Goal: Task Accomplishment & Management: Use online tool/utility

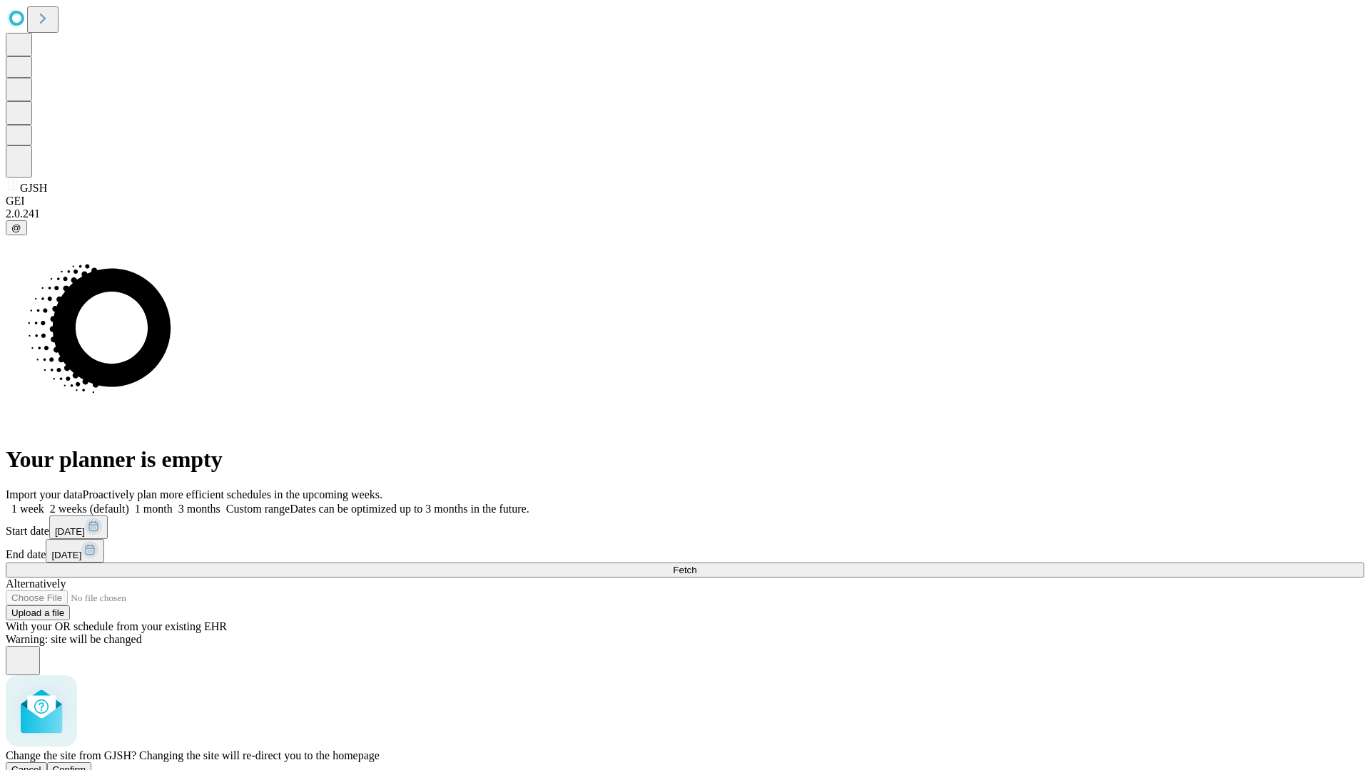
click at [86, 765] on span "Confirm" at bounding box center [70, 770] width 34 height 11
click at [173, 503] on label "1 month" at bounding box center [151, 509] width 44 height 12
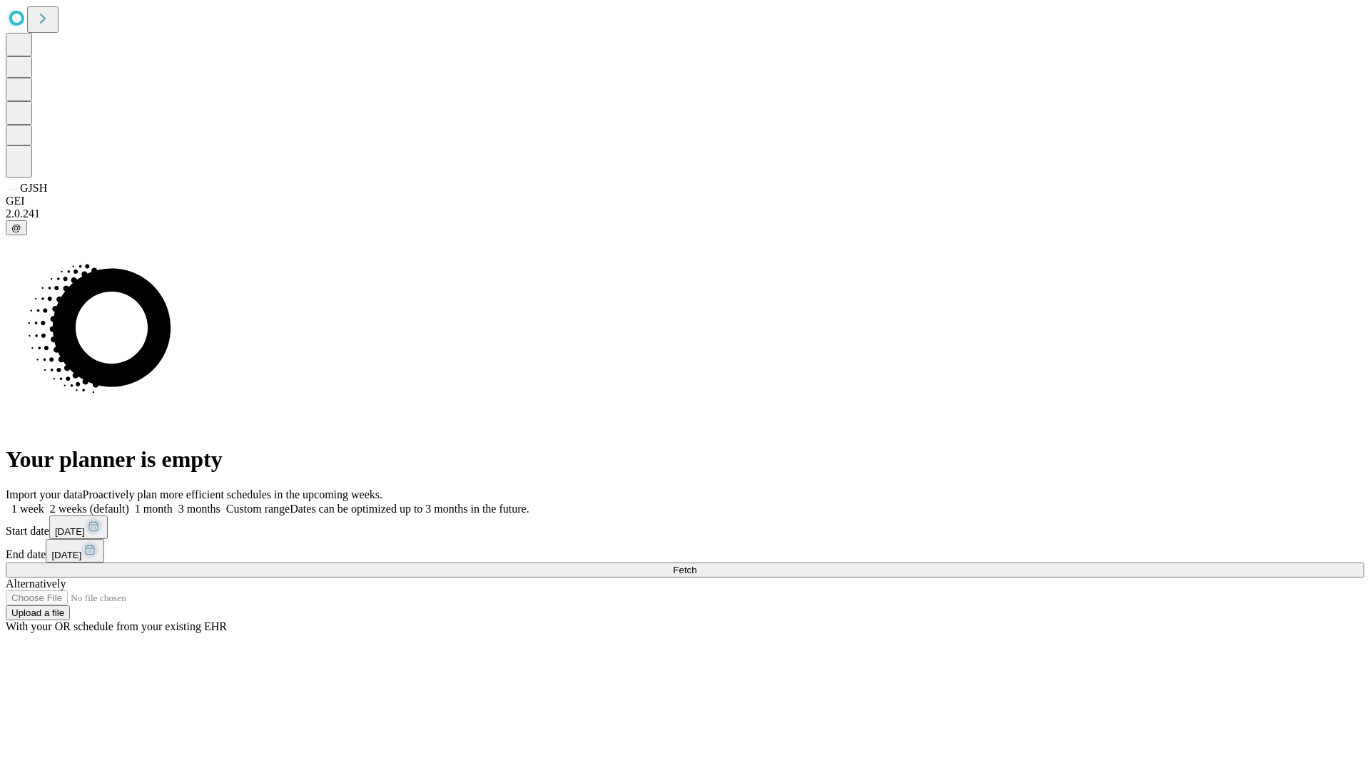
click at [696, 565] on span "Fetch" at bounding box center [685, 570] width 24 height 11
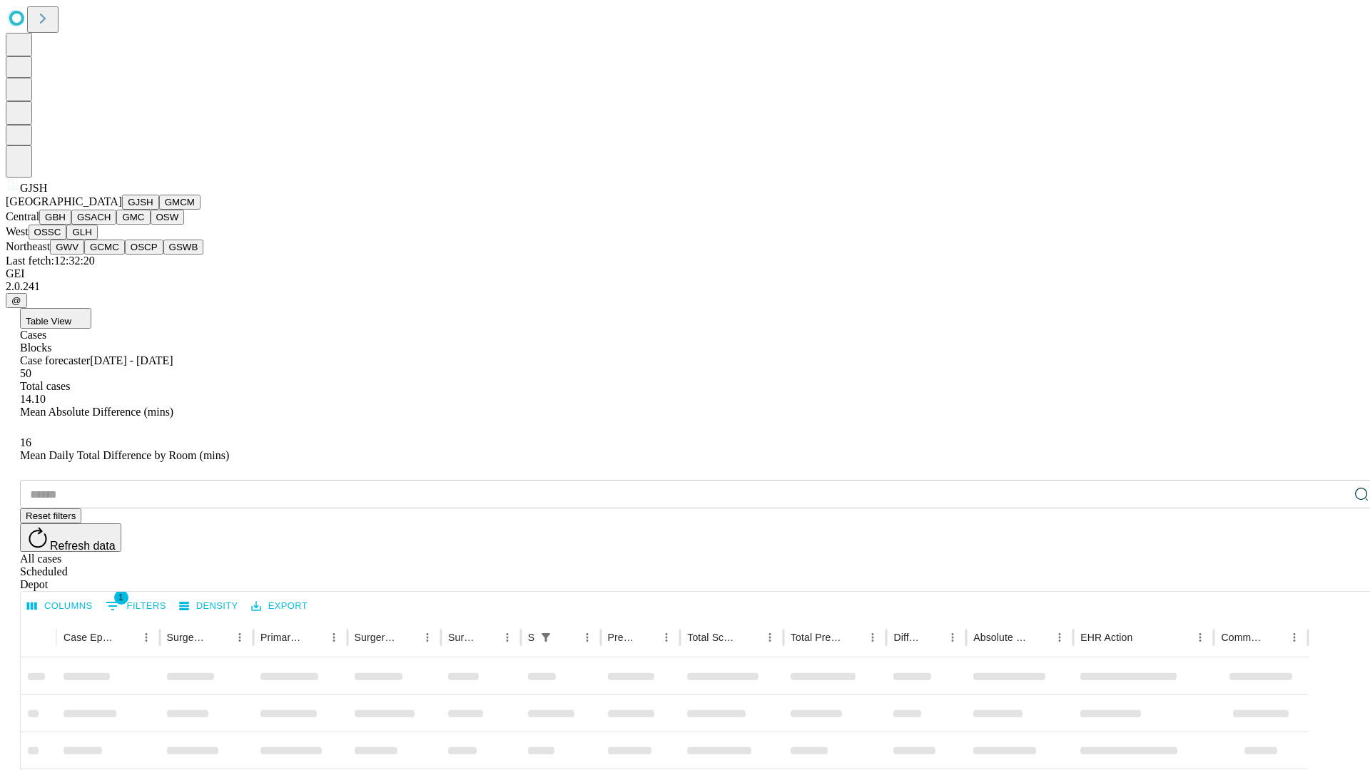
click at [159, 210] on button "GMCM" at bounding box center [179, 202] width 41 height 15
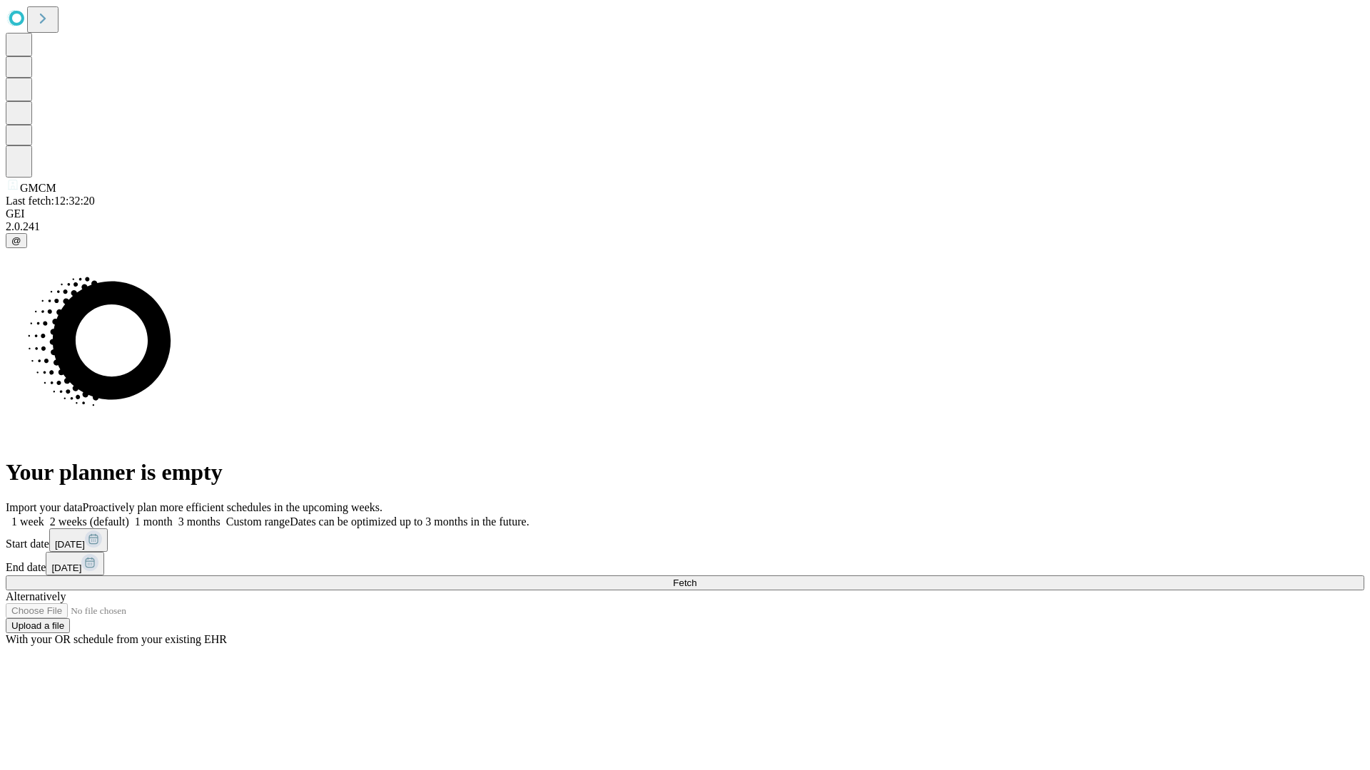
click at [173, 516] on label "1 month" at bounding box center [151, 522] width 44 height 12
click at [696, 578] on span "Fetch" at bounding box center [685, 583] width 24 height 11
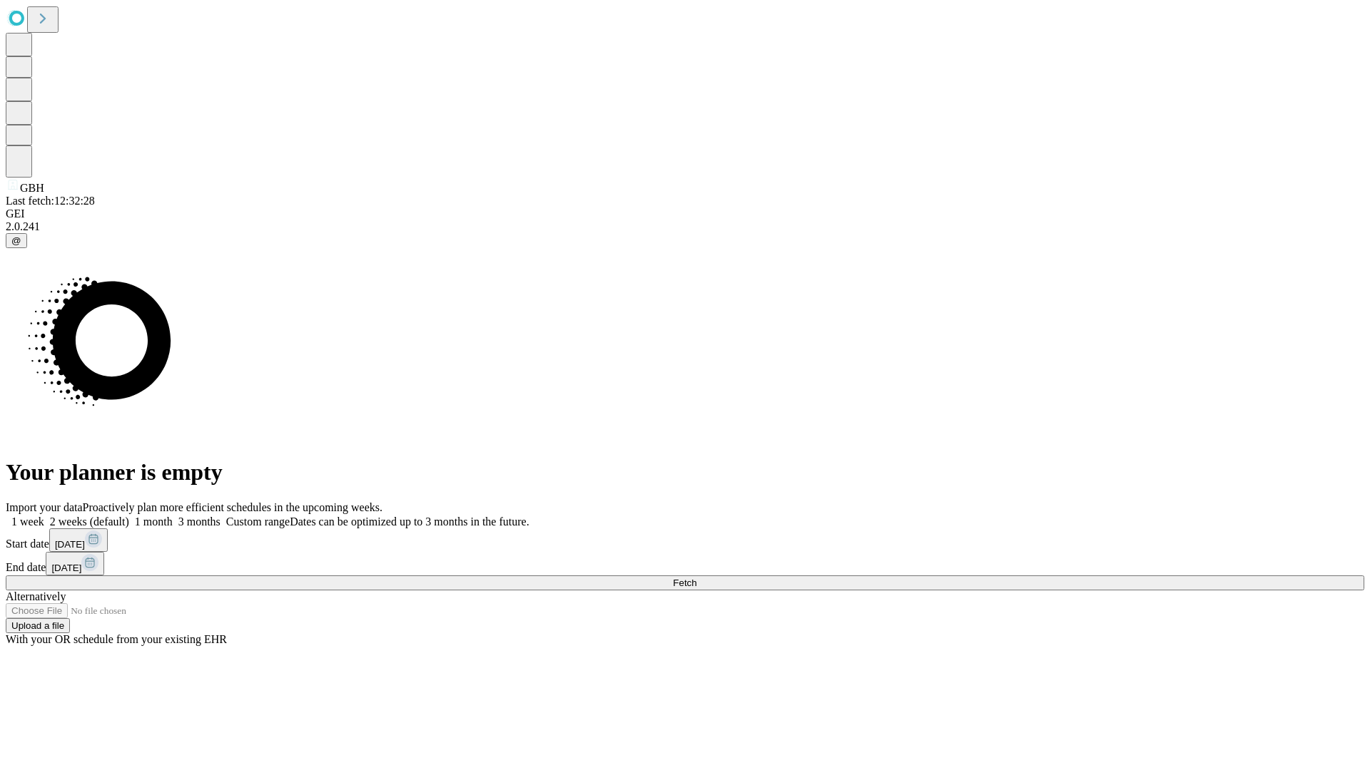
click at [173, 516] on label "1 month" at bounding box center [151, 522] width 44 height 12
click at [696, 578] on span "Fetch" at bounding box center [685, 583] width 24 height 11
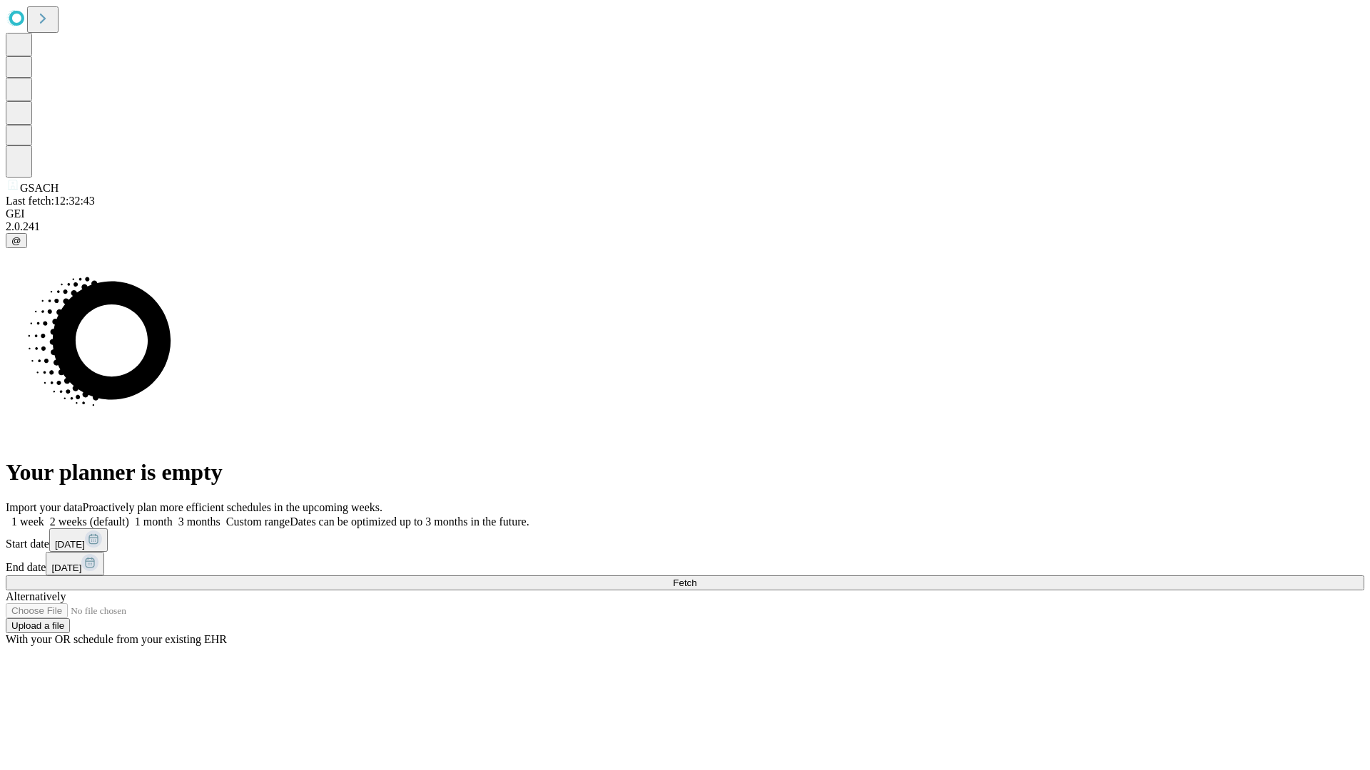
click at [173, 516] on label "1 month" at bounding box center [151, 522] width 44 height 12
click at [696, 578] on span "Fetch" at bounding box center [685, 583] width 24 height 11
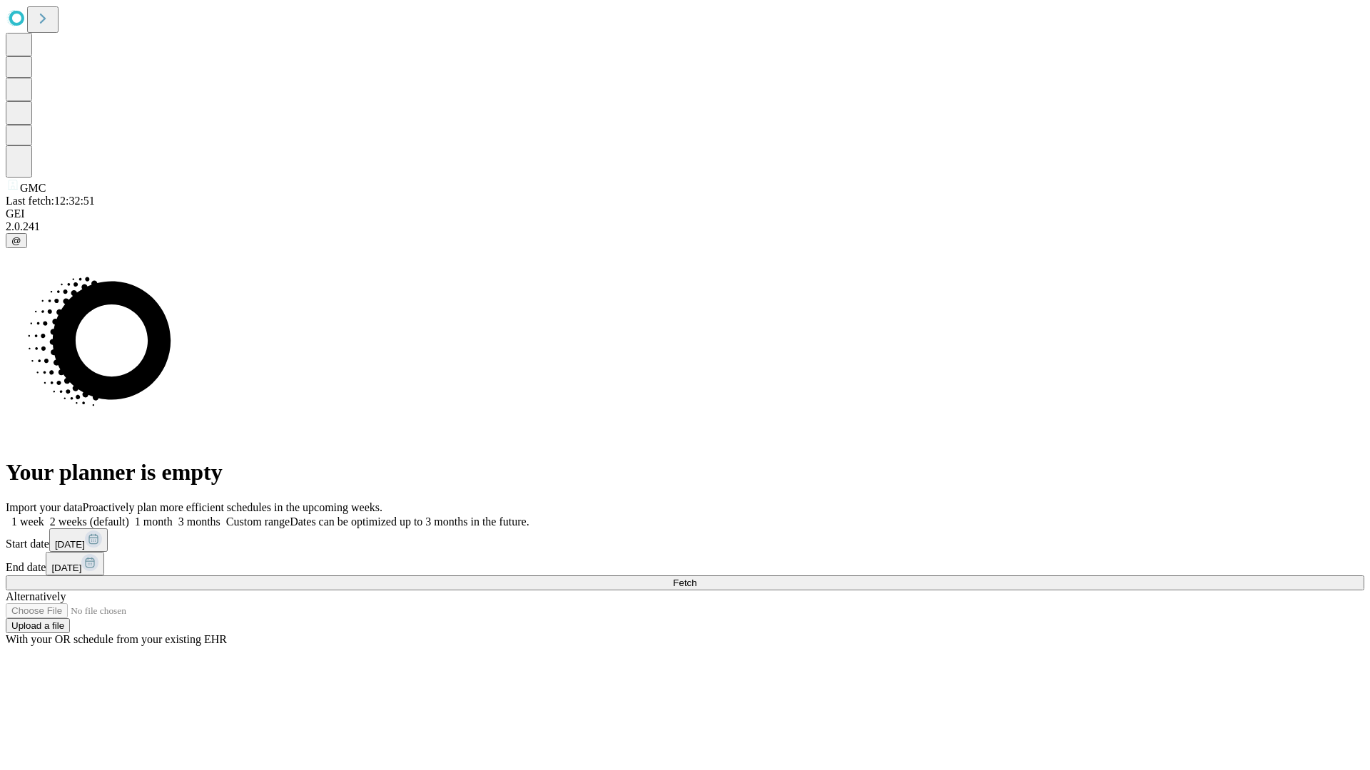
click at [173, 516] on label "1 month" at bounding box center [151, 522] width 44 height 12
click at [696, 578] on span "Fetch" at bounding box center [685, 583] width 24 height 11
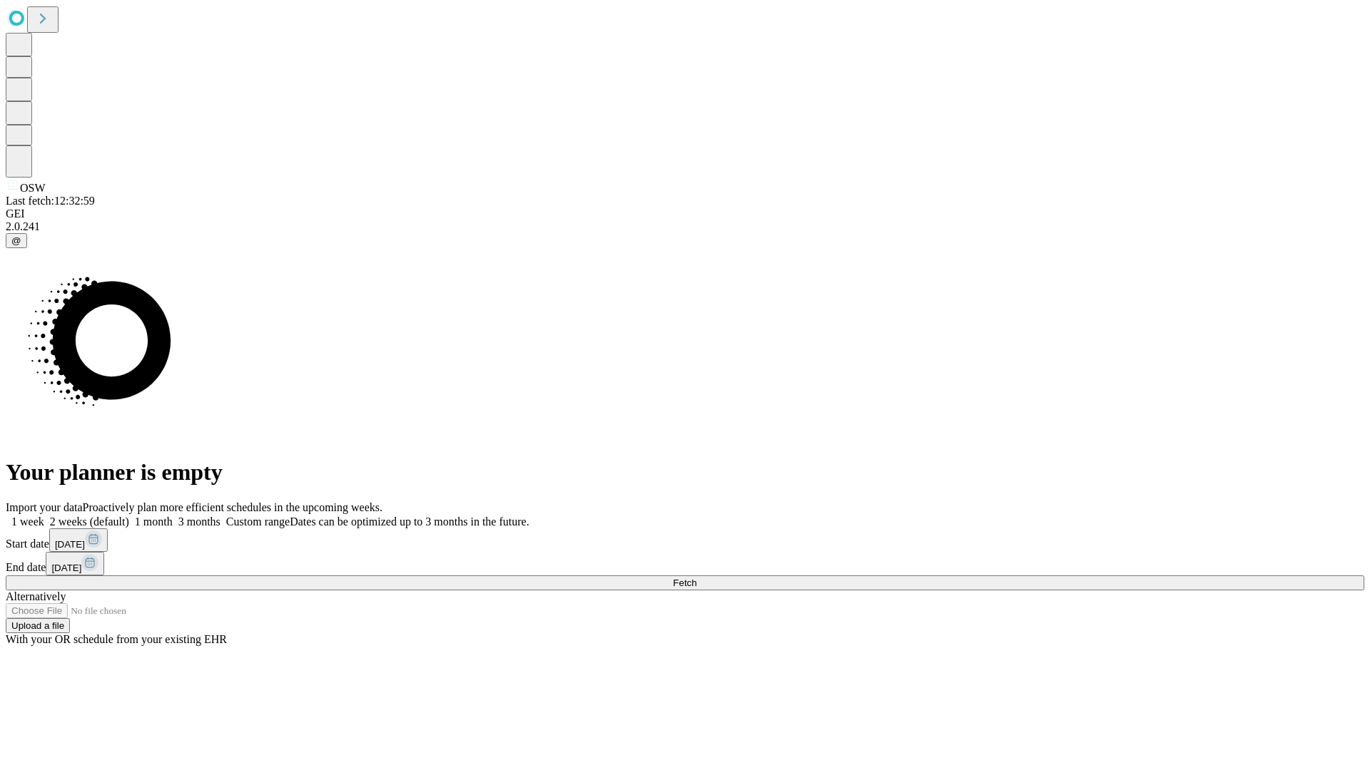
click at [696, 578] on span "Fetch" at bounding box center [685, 583] width 24 height 11
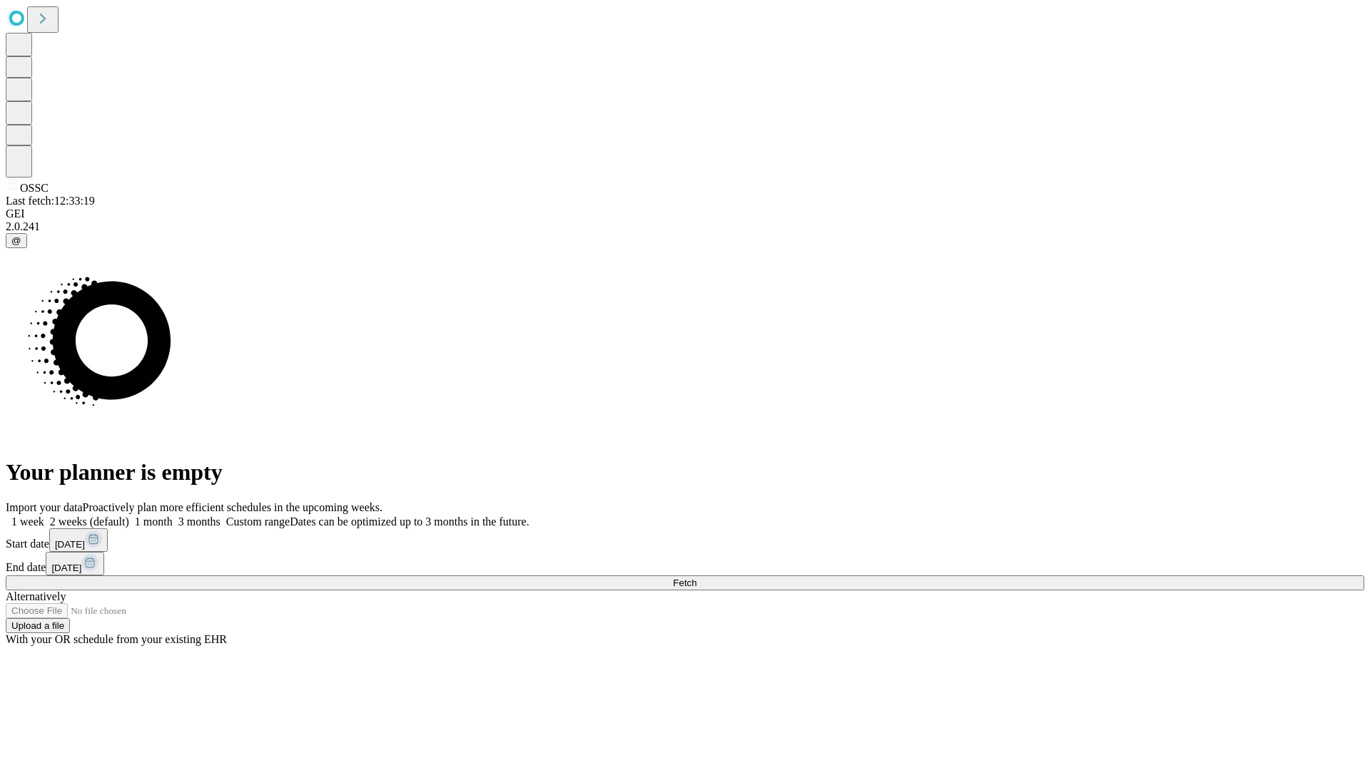
click at [173, 516] on label "1 month" at bounding box center [151, 522] width 44 height 12
click at [696, 578] on span "Fetch" at bounding box center [685, 583] width 24 height 11
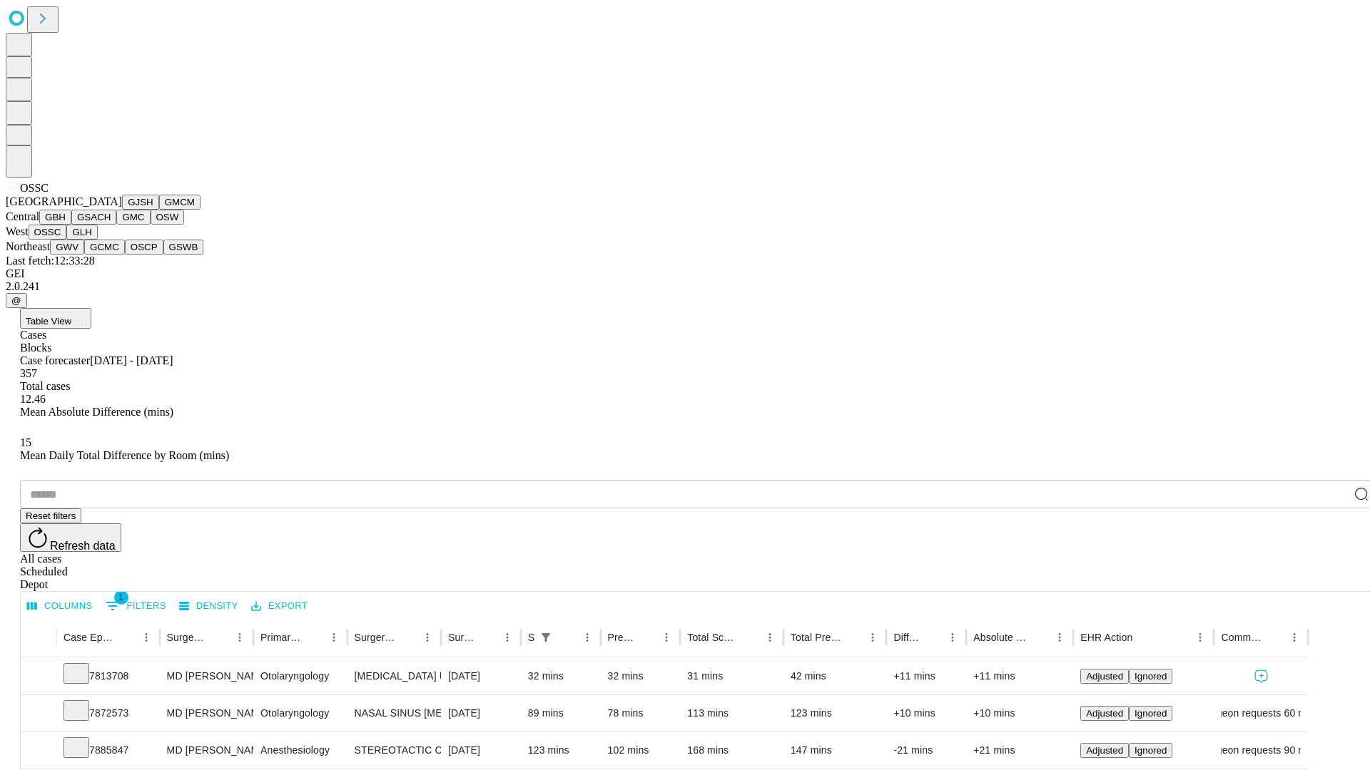
click at [97, 240] on button "GLH" at bounding box center [81, 232] width 31 height 15
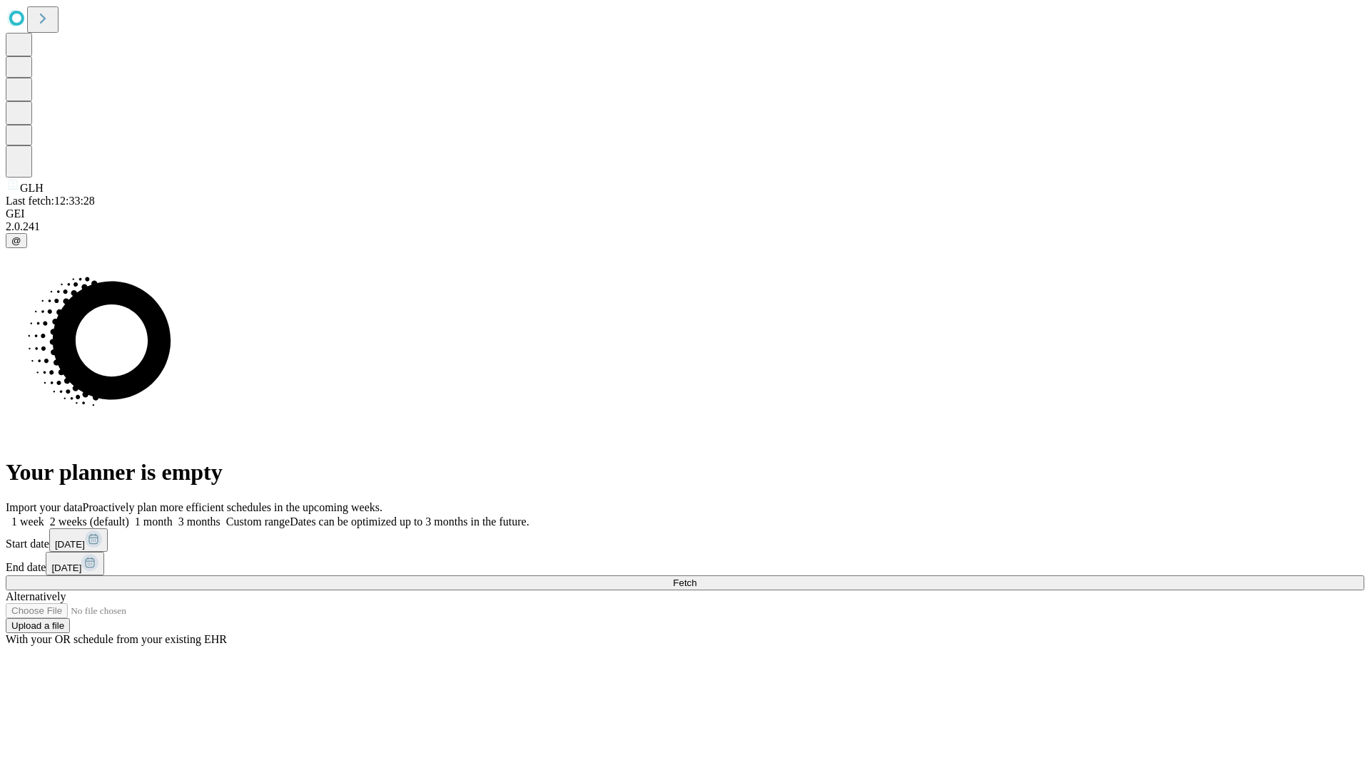
click at [173, 516] on label "1 month" at bounding box center [151, 522] width 44 height 12
click at [696, 578] on span "Fetch" at bounding box center [685, 583] width 24 height 11
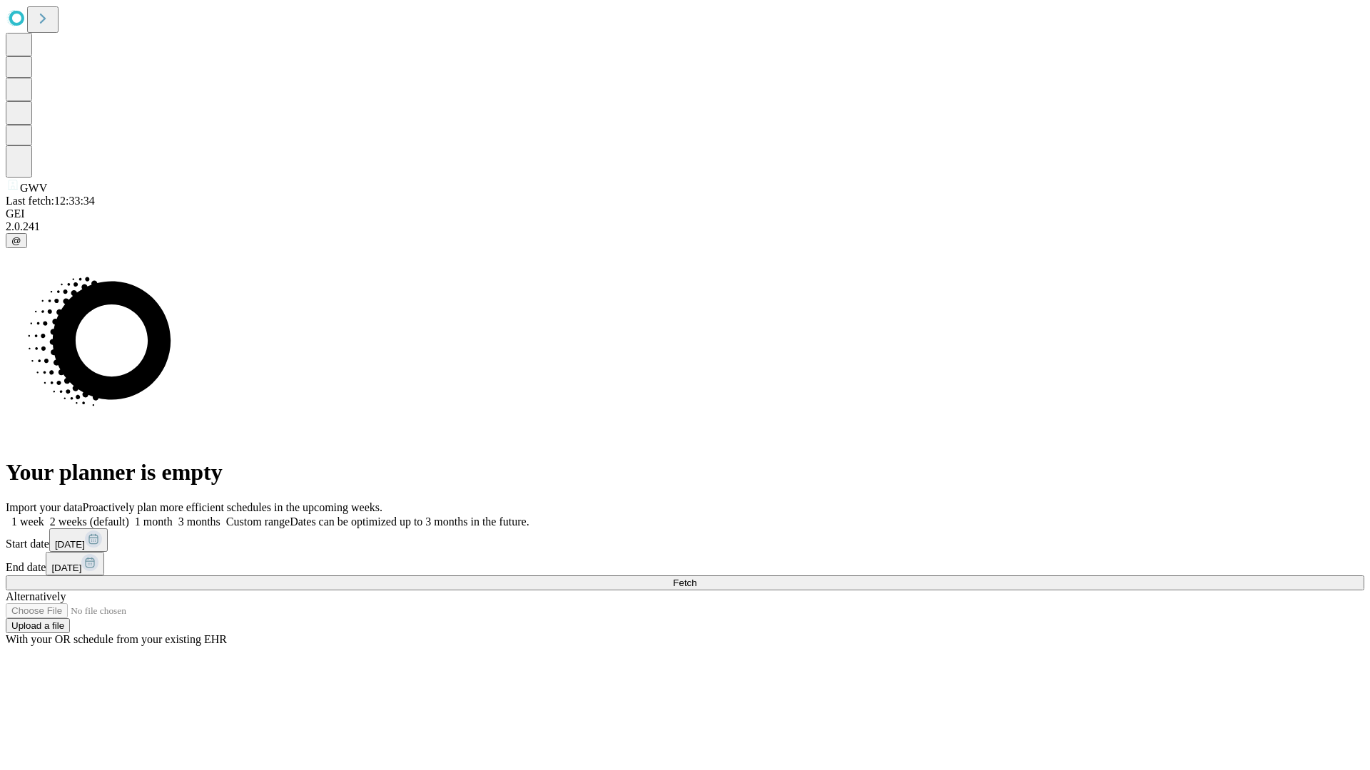
click at [173, 516] on label "1 month" at bounding box center [151, 522] width 44 height 12
click at [696, 578] on span "Fetch" at bounding box center [685, 583] width 24 height 11
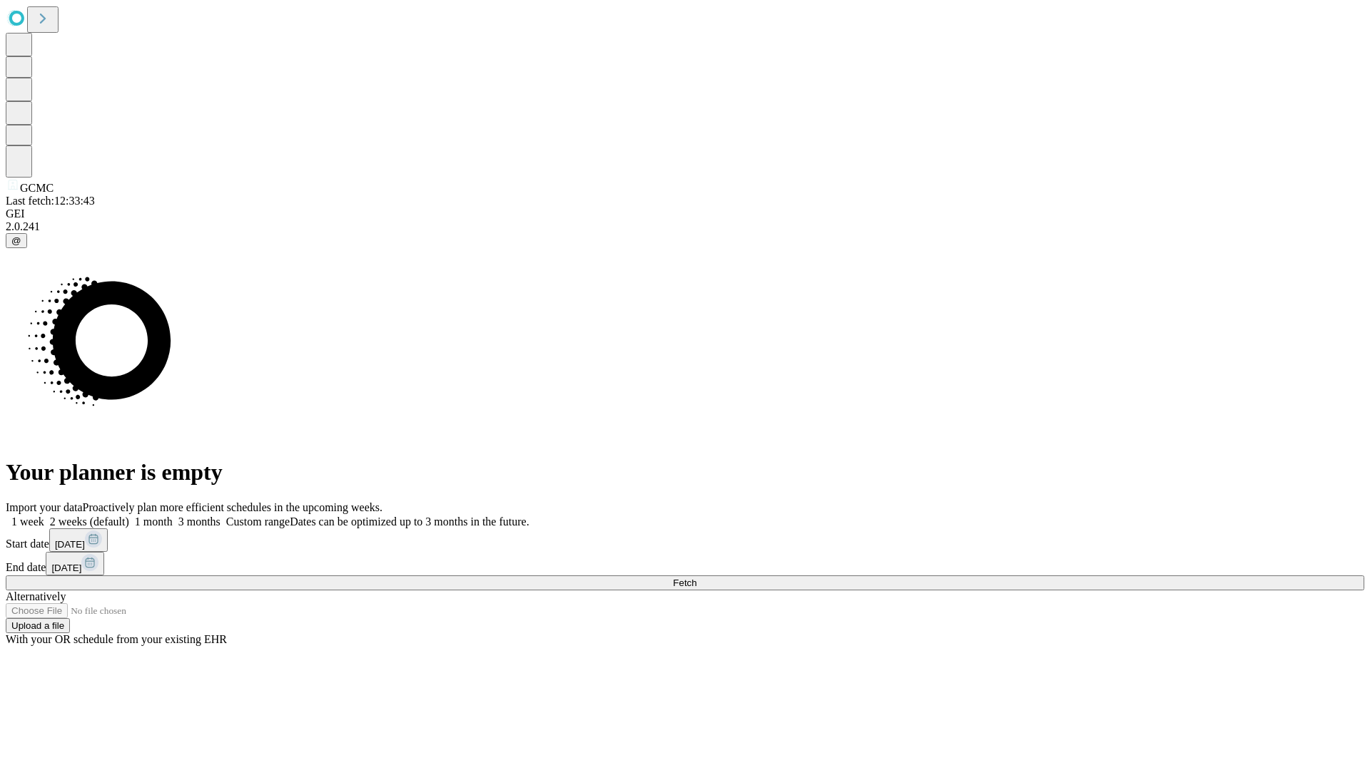
click at [173, 516] on label "1 month" at bounding box center [151, 522] width 44 height 12
click at [696, 578] on span "Fetch" at bounding box center [685, 583] width 24 height 11
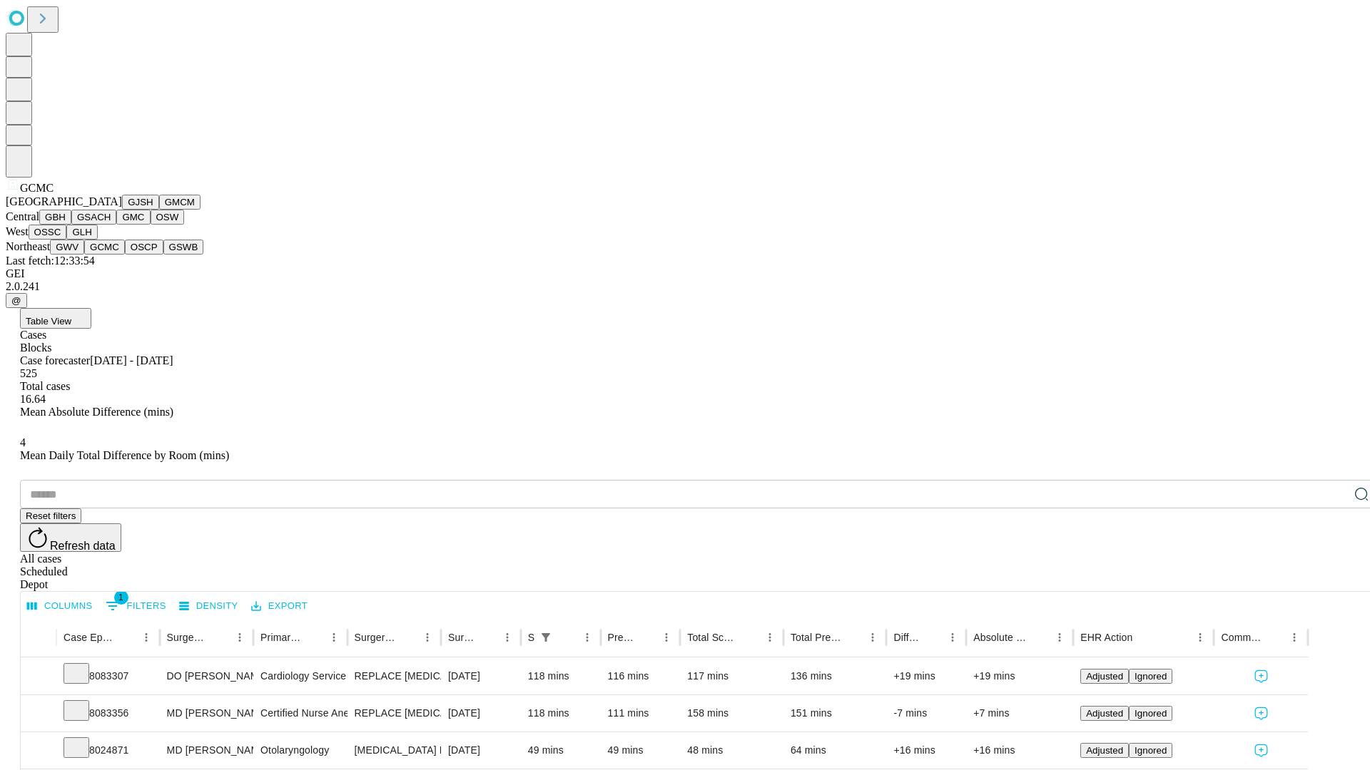
click at [125, 255] on button "OSCP" at bounding box center [144, 247] width 39 height 15
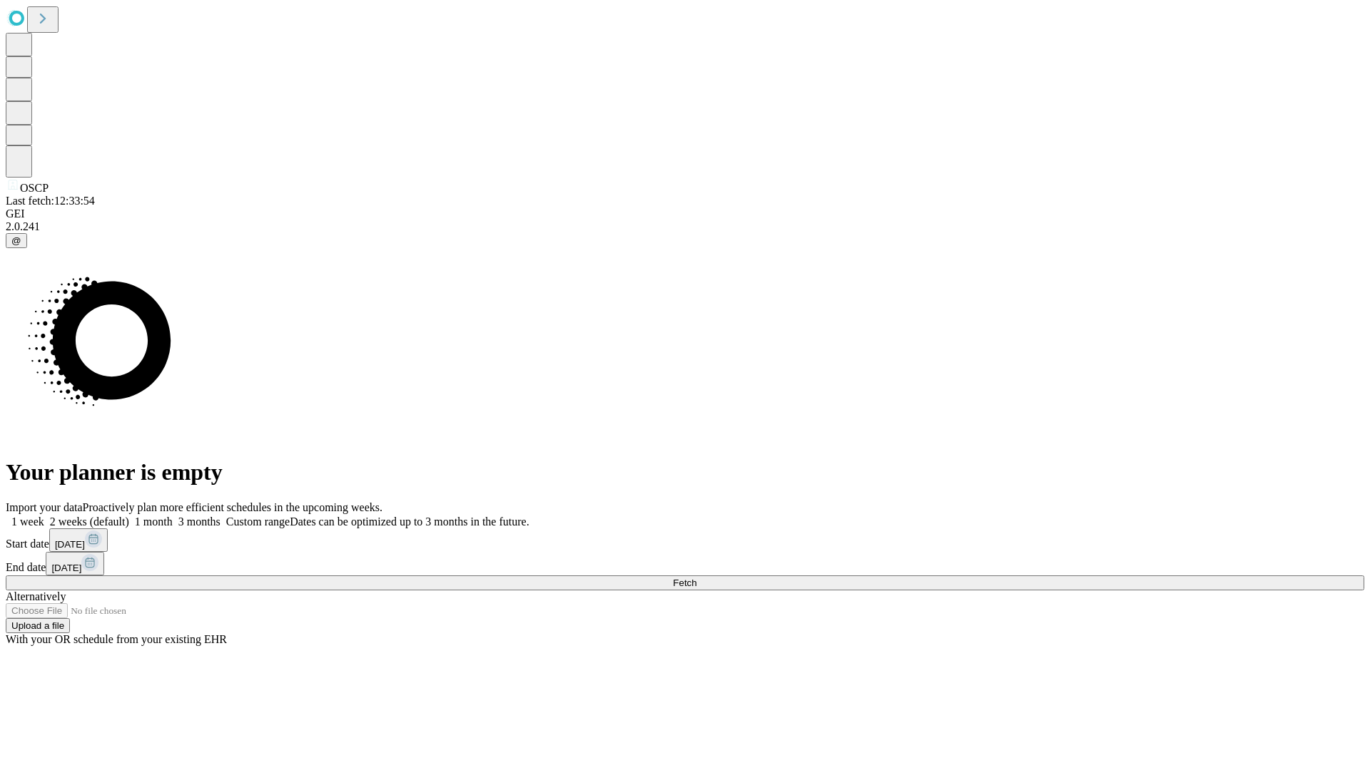
click at [696, 578] on span "Fetch" at bounding box center [685, 583] width 24 height 11
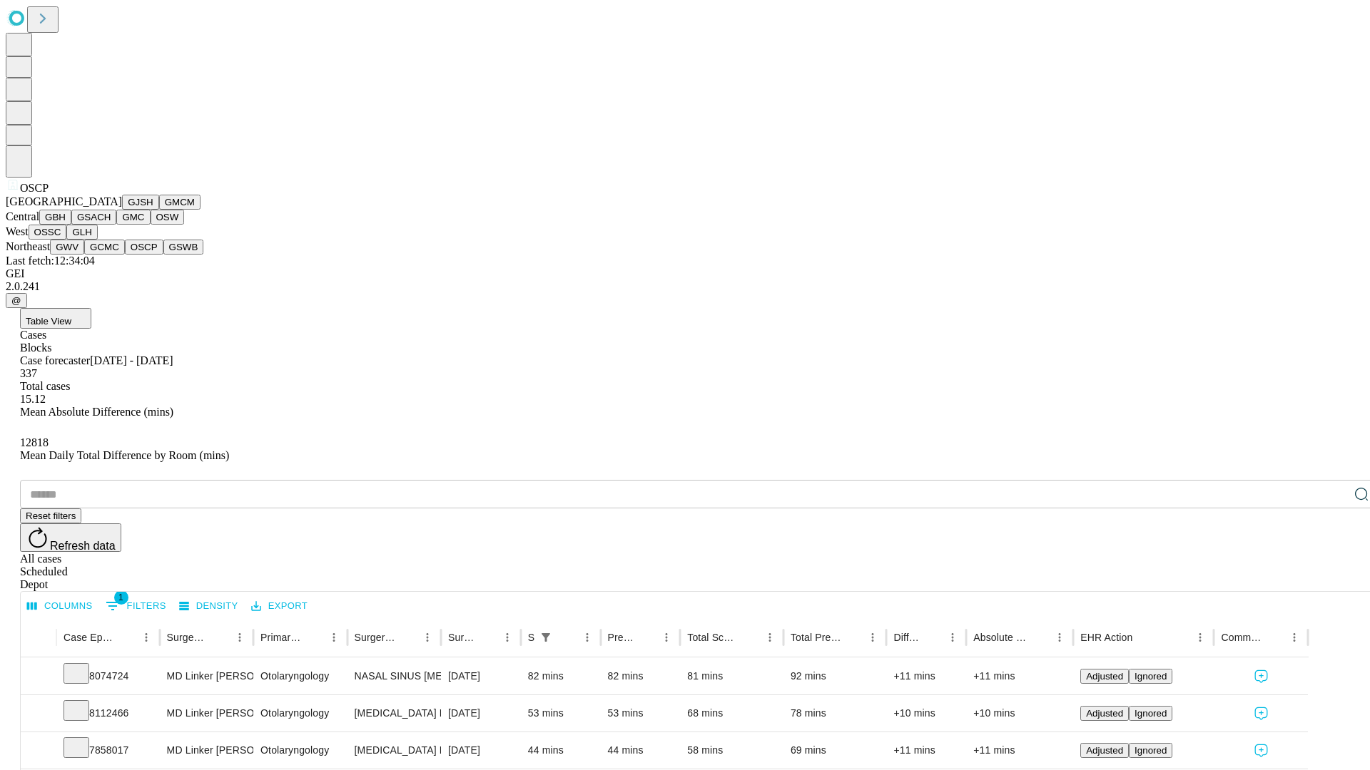
click at [163, 255] on button "GSWB" at bounding box center [183, 247] width 41 height 15
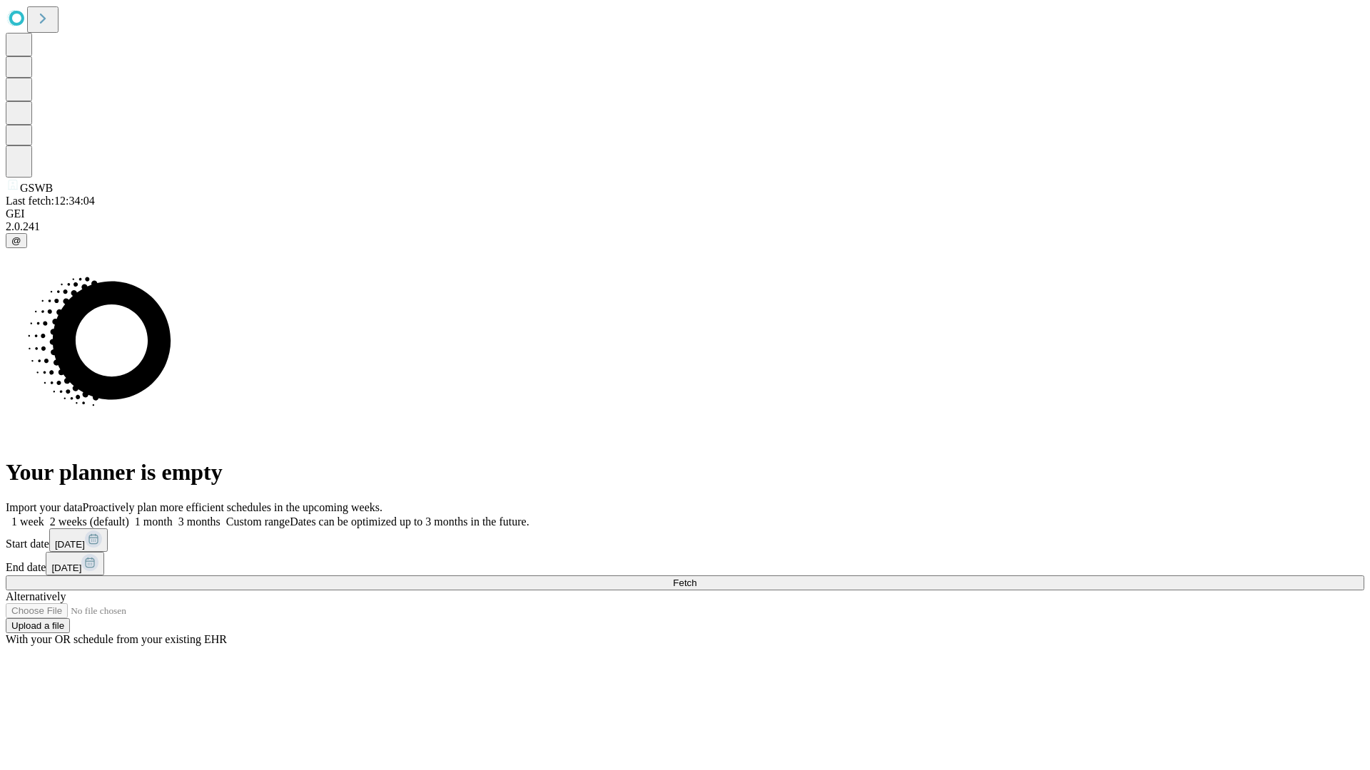
click at [173, 516] on label "1 month" at bounding box center [151, 522] width 44 height 12
click at [696, 578] on span "Fetch" at bounding box center [685, 583] width 24 height 11
